Goal: Communication & Community: Answer question/provide support

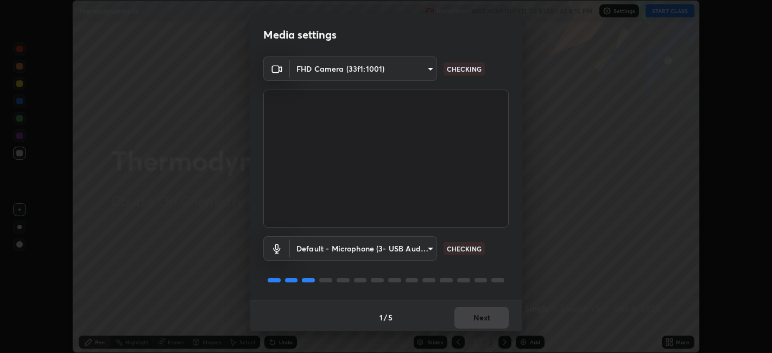
scroll to position [3, 0]
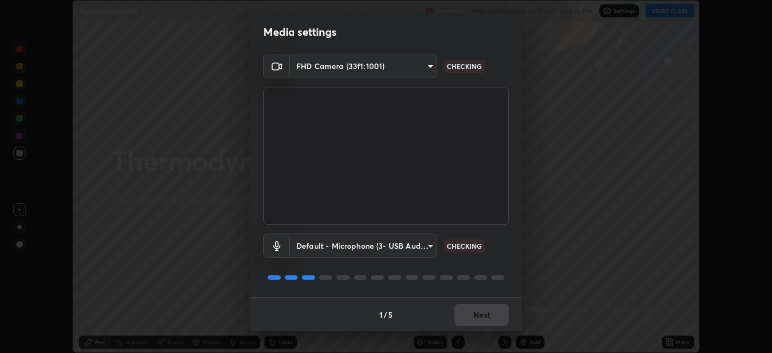
click at [371, 236] on body "Erase all Thermodynamics-15 Recording WAS SCHEDULED TO START AT 4:15 PM Setting…" at bounding box center [386, 176] width 772 height 353
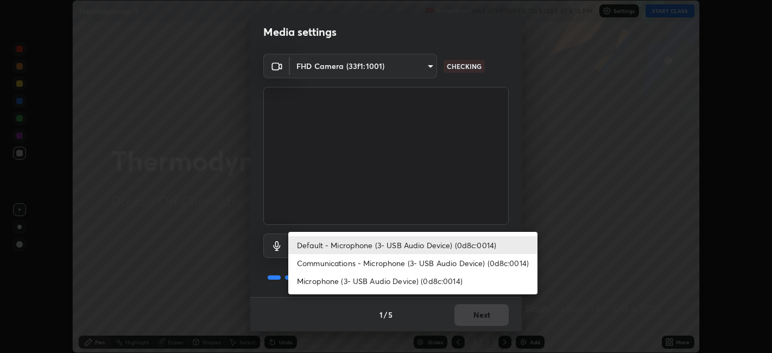
click at [364, 280] on li "Microphone (3- USB Audio Device) (0d8c:0014)" at bounding box center [412, 281] width 249 height 18
type input "f80c1ba664c98414c337c421b09a86f2b86ad26f55fea11bfdcb8ca0282dac50"
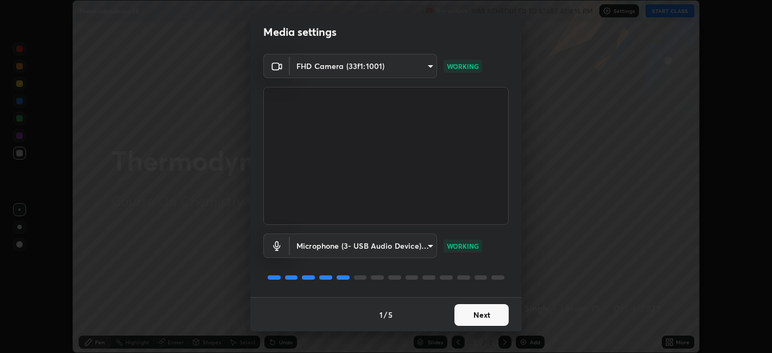
click at [470, 316] on button "Next" at bounding box center [482, 315] width 54 height 22
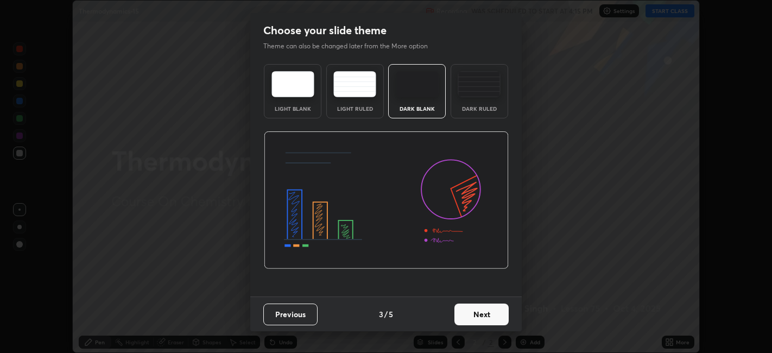
click at [480, 321] on button "Next" at bounding box center [482, 315] width 54 height 22
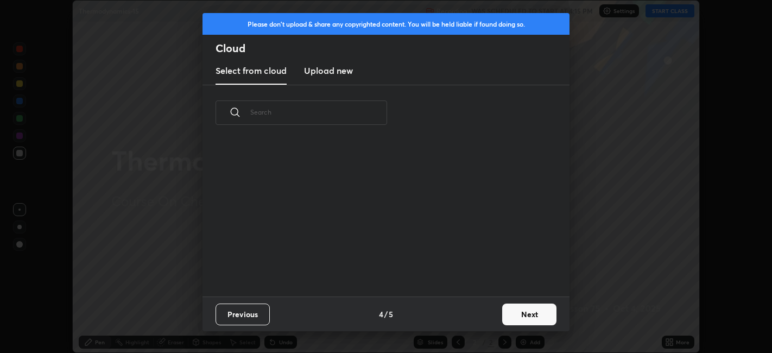
click at [483, 315] on div "Previous 4 / 5 Next" at bounding box center [386, 314] width 367 height 35
click at [531, 312] on button "Next" at bounding box center [529, 315] width 54 height 22
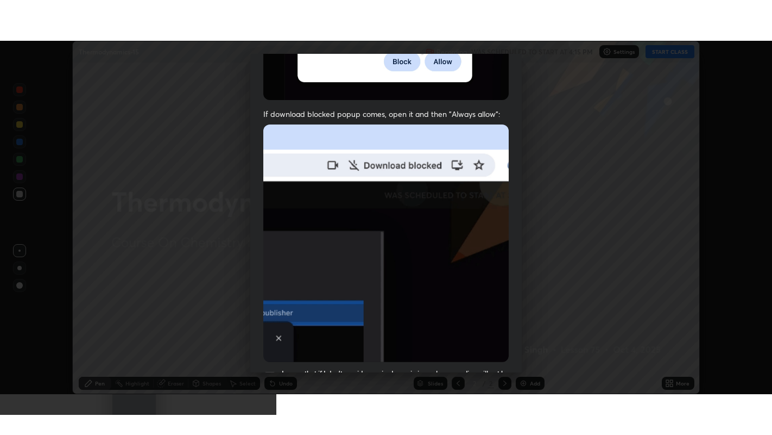
scroll to position [224, 0]
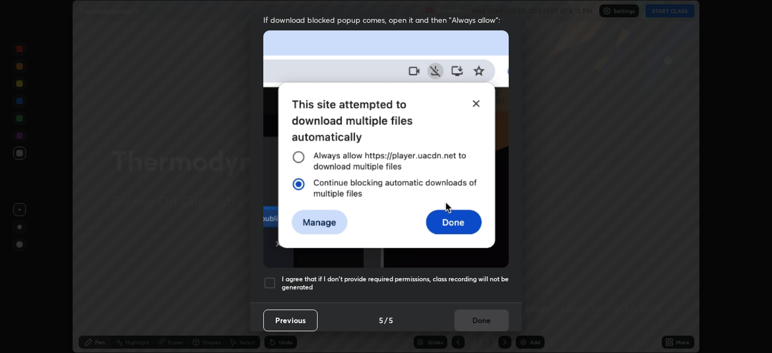
click at [273, 278] on div at bounding box center [269, 282] width 13 height 13
click at [455, 312] on button "Done" at bounding box center [482, 321] width 54 height 22
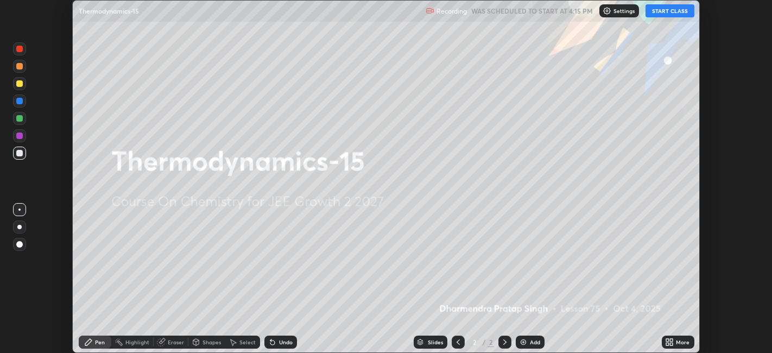
click at [680, 338] on div "More" at bounding box center [678, 342] width 33 height 13
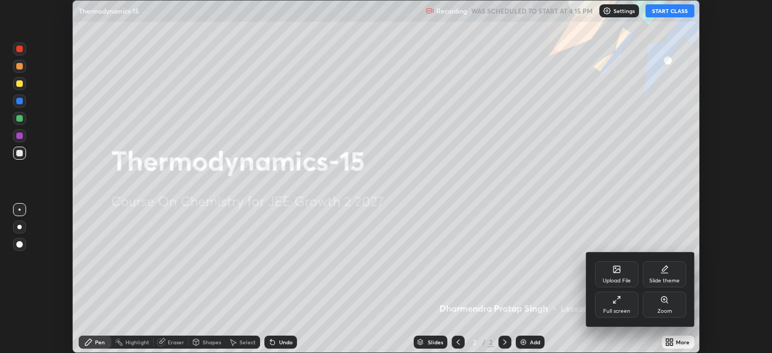
click at [606, 301] on div "Full screen" at bounding box center [616, 305] width 43 height 26
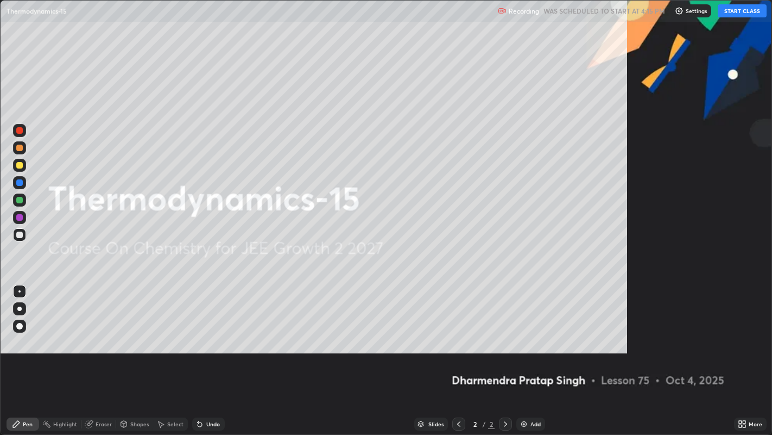
scroll to position [435, 772]
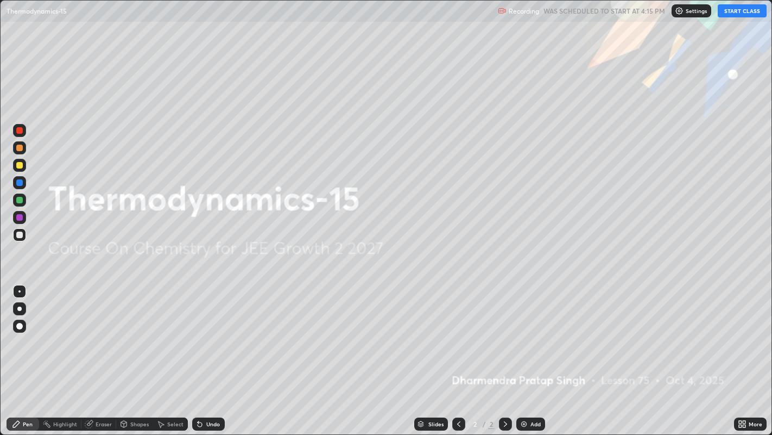
click at [741, 9] on button "START CLASS" at bounding box center [742, 10] width 49 height 13
click at [531, 353] on div "Add" at bounding box center [536, 423] width 10 height 5
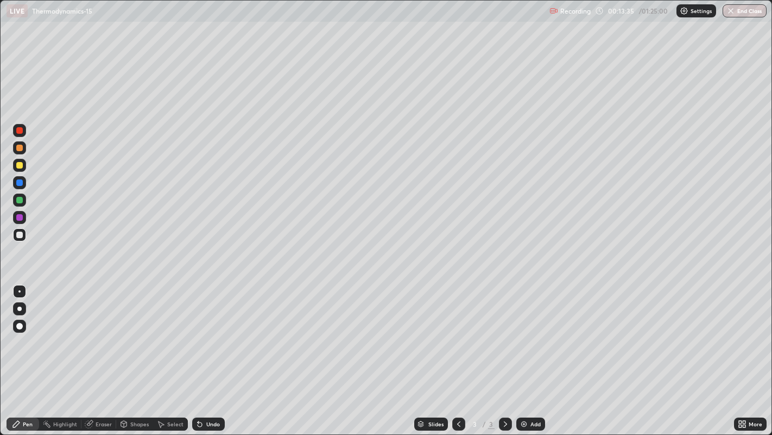
click at [526, 353] on img at bounding box center [524, 423] width 9 height 9
click at [527, 353] on div "Add" at bounding box center [531, 423] width 29 height 13
click at [104, 353] on div "Eraser" at bounding box center [104, 423] width 16 height 5
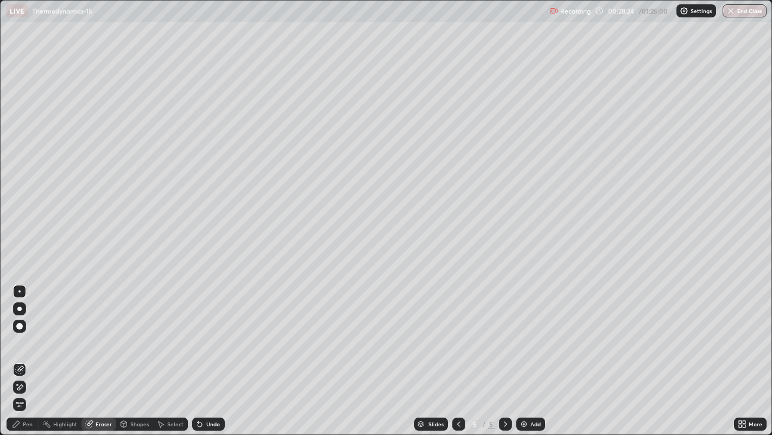
click at [37, 353] on div "Pen" at bounding box center [23, 423] width 33 height 13
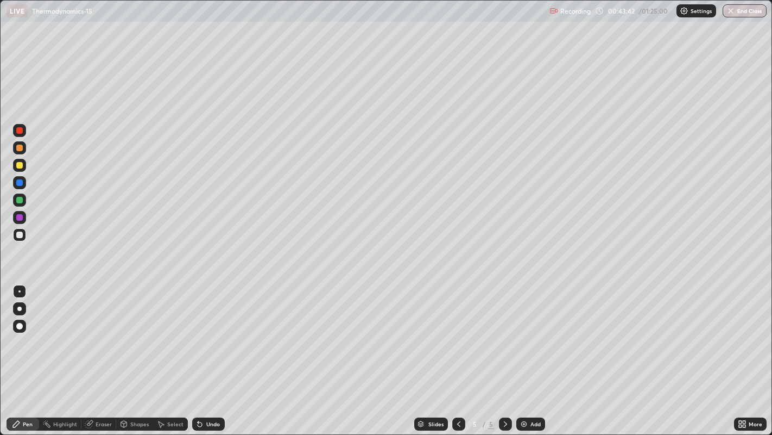
click at [529, 353] on div "Add" at bounding box center [531, 423] width 29 height 13
click at [527, 353] on div "Add" at bounding box center [531, 423] width 29 height 13
click at [532, 353] on div "Add" at bounding box center [536, 423] width 10 height 5
click at [110, 353] on div "Eraser" at bounding box center [104, 423] width 16 height 5
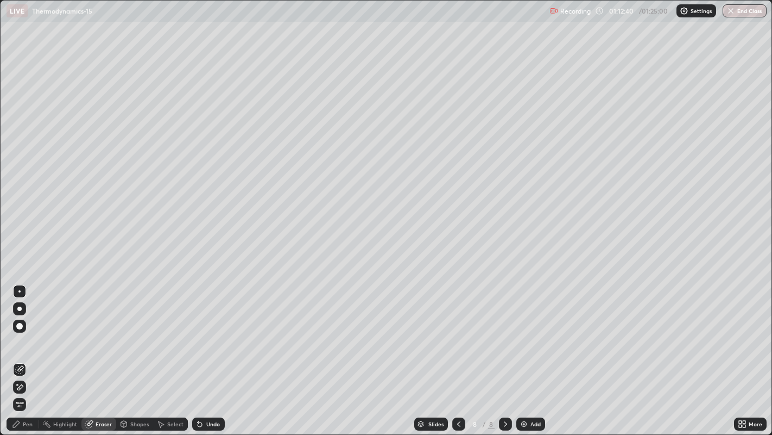
click at [29, 353] on div "Pen" at bounding box center [28, 423] width 10 height 5
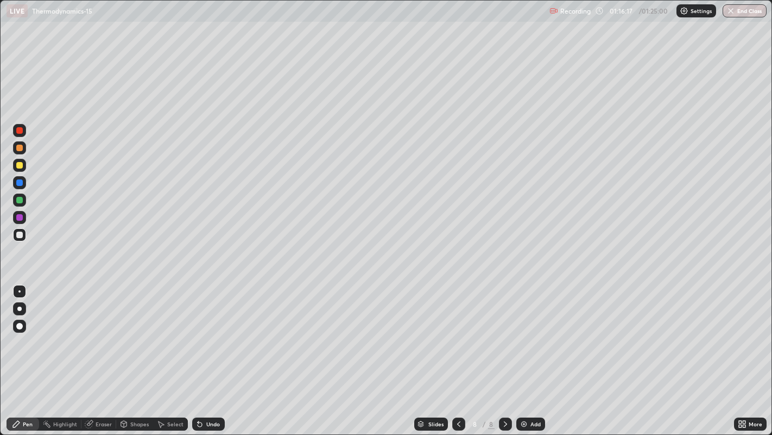
click at [531, 353] on div "Add" at bounding box center [536, 423] width 10 height 5
click at [735, 15] on img "button" at bounding box center [731, 11] width 9 height 9
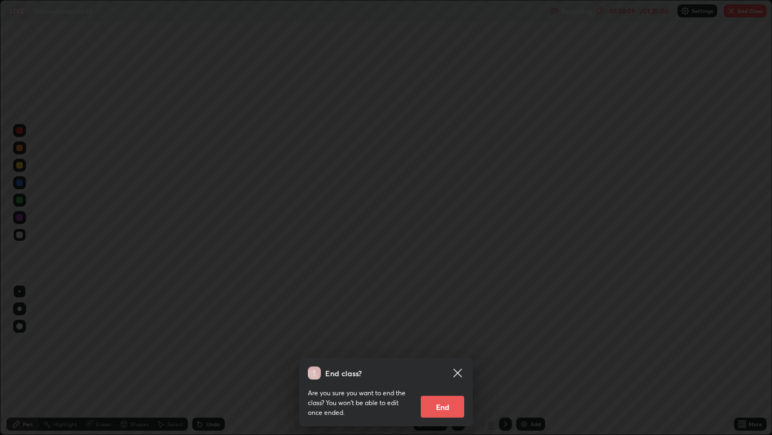
click at [445, 353] on button "End" at bounding box center [442, 406] width 43 height 22
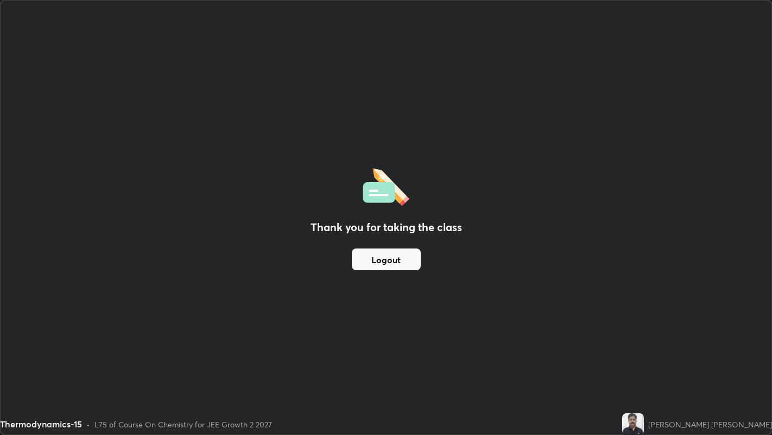
click at [399, 262] on button "Logout" at bounding box center [386, 259] width 69 height 22
